Goal: Find contact information: Find contact information

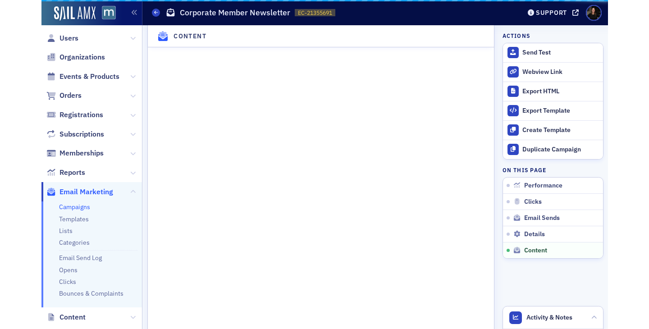
scroll to position [1331, 0]
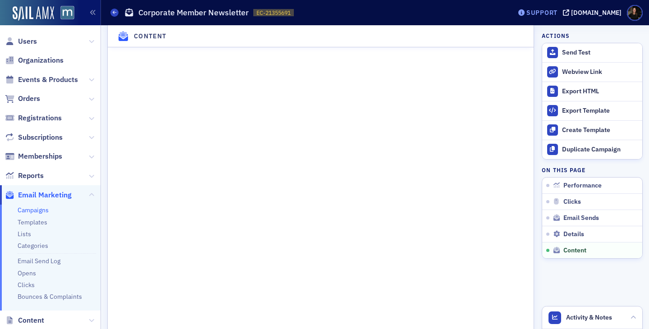
click at [557, 12] on div "Support" at bounding box center [541, 13] width 31 height 8
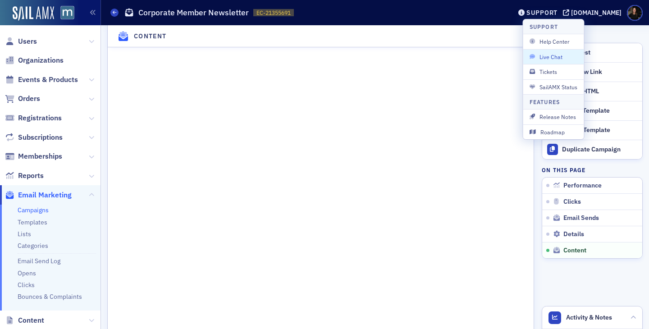
click at [552, 59] on span "Live Chat" at bounding box center [553, 57] width 48 height 8
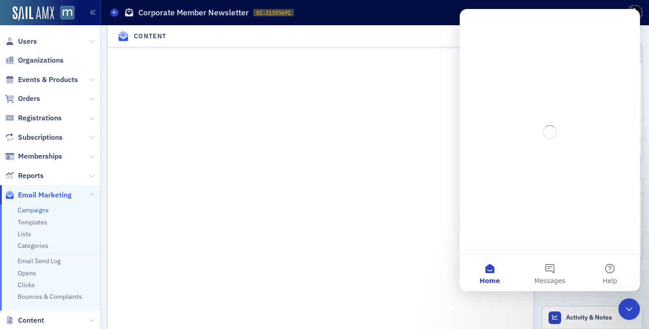
scroll to position [0, 0]
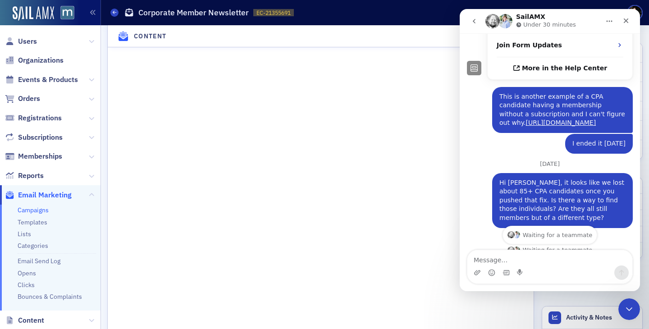
scroll to position [343, 0]
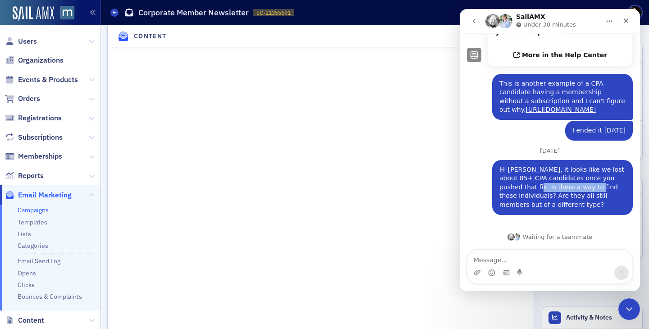
drag, startPoint x: 508, startPoint y: 189, endPoint x: 597, endPoint y: 187, distance: 89.2
click at [566, 189] on div "Hi Luke, it looks like we lost about 85+ CPA candidates once you pushed that fi…" at bounding box center [562, 187] width 126 height 44
click at [566, 187] on div "Hi Luke, it looks like we lost about 85+ CPA candidates once you pushed that fi…" at bounding box center [562, 187] width 126 height 44
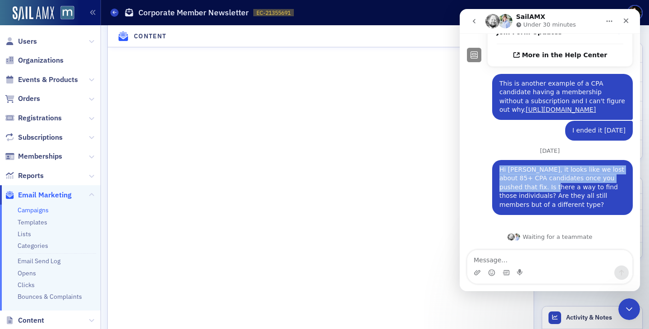
drag, startPoint x: 498, startPoint y: 191, endPoint x: 576, endPoint y: 190, distance: 77.9
click at [566, 190] on div "Hi Luke, it looks like we lost about 85+ CPA candidates once you pushed that fi…" at bounding box center [562, 187] width 141 height 55
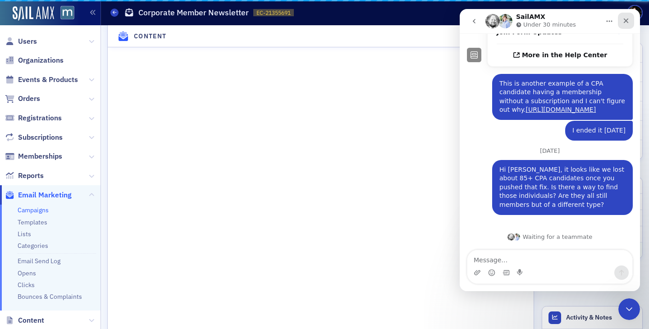
click at [566, 21] on icon "Close" at bounding box center [625, 20] width 7 height 7
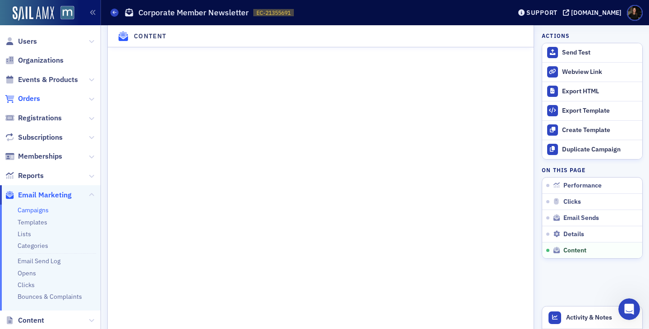
click at [31, 100] on span "Orders" at bounding box center [29, 99] width 22 height 10
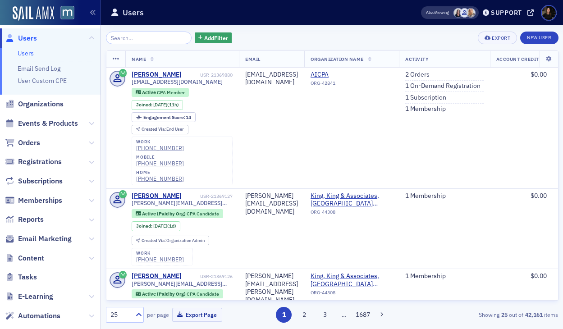
click at [130, 37] on input "search" at bounding box center [149, 38] width 86 height 13
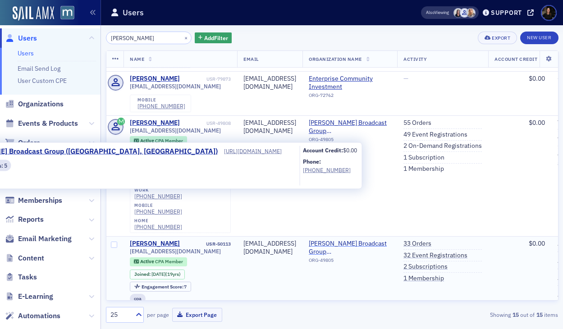
scroll to position [496, 2]
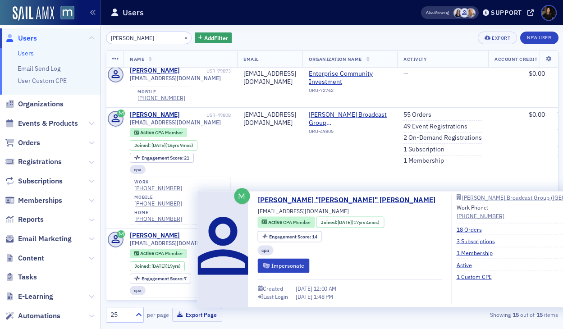
type input "[PERSON_NAME]"
drag, startPoint x: 315, startPoint y: 213, endPoint x: 254, endPoint y: 212, distance: 61.3
click at [254, 213] on div "[PERSON_NAME] "[PERSON_NAME]" [PERSON_NAME] [EMAIL_ADDRESS][DOMAIN_NAME] Active…" at bounding box center [438, 249] width 473 height 109
copy span "[EMAIL_ADDRESS][DOMAIN_NAME]"
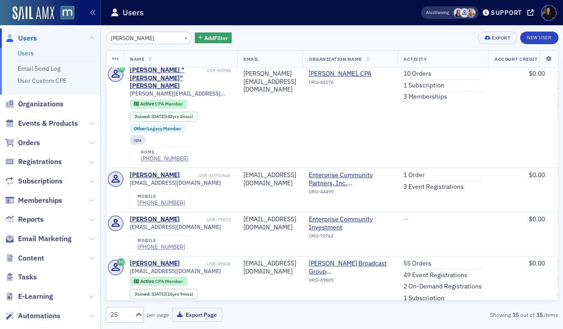
scroll to position [344, 2]
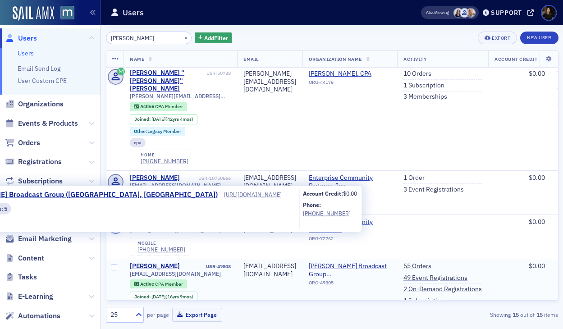
click at [373, 259] on td "[PERSON_NAME] Broadcast Group ([GEOGRAPHIC_DATA], [GEOGRAPHIC_DATA]) ORG-49805" at bounding box center [349, 319] width 95 height 121
click at [373, 262] on span "[PERSON_NAME] Broadcast Group ([GEOGRAPHIC_DATA], [GEOGRAPHIC_DATA])" at bounding box center [350, 270] width 82 height 16
select select "US"
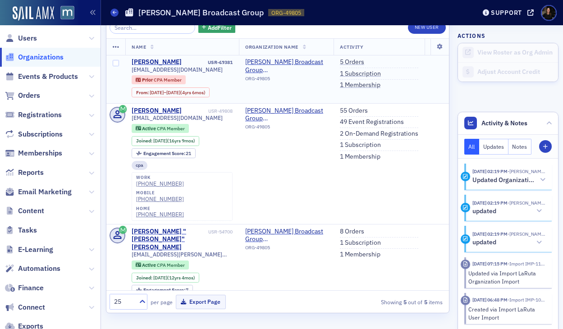
scroll to position [14, 0]
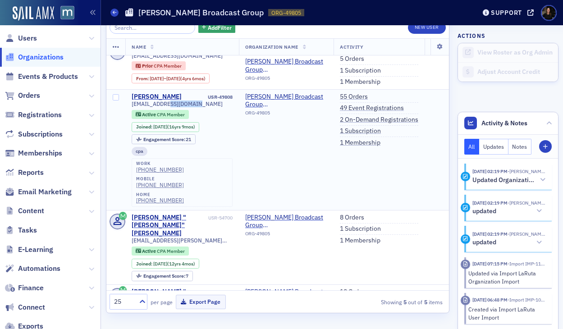
drag, startPoint x: 194, startPoint y: 104, endPoint x: 164, endPoint y: 104, distance: 29.7
click at [164, 104] on span "[EMAIL_ADDRESS][DOMAIN_NAME]" at bounding box center [177, 103] width 91 height 7
copy span "@[DOMAIN_NAME]"
click at [22, 33] on span "Users" at bounding box center [27, 38] width 19 height 10
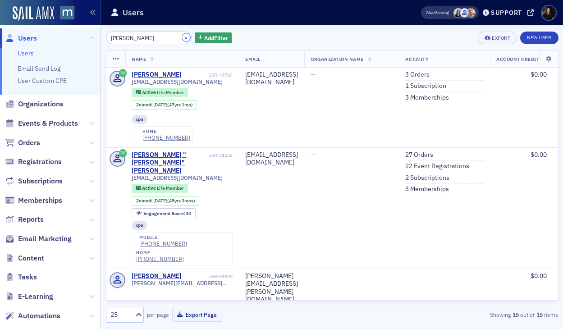
click at [182, 39] on button "×" at bounding box center [186, 37] width 8 height 8
